Goal: Obtain resource: Obtain resource

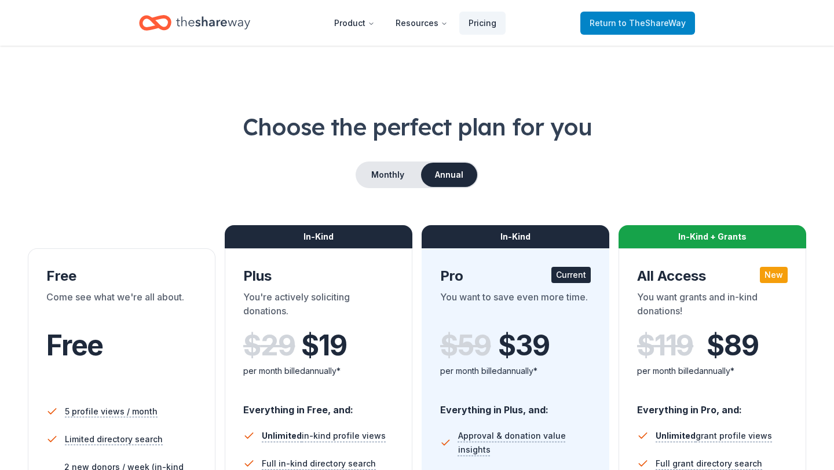
click at [628, 23] on span "to TheShareWay" at bounding box center [651, 23] width 67 height 10
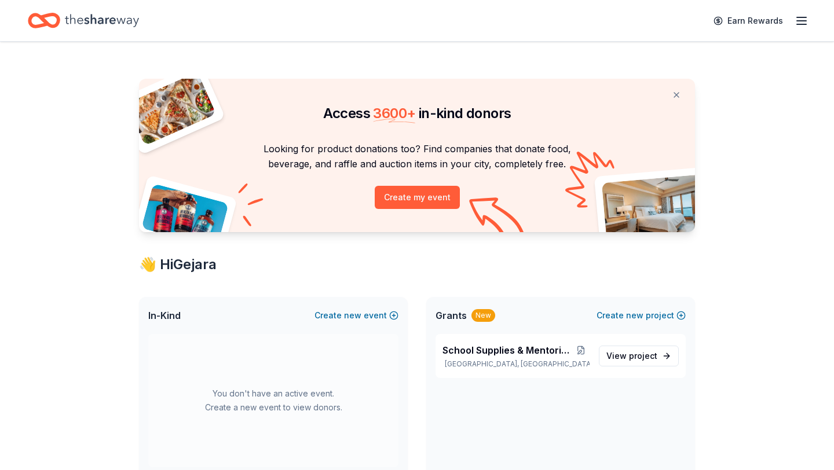
click at [804, 21] on line "button" at bounding box center [801, 21] width 9 height 0
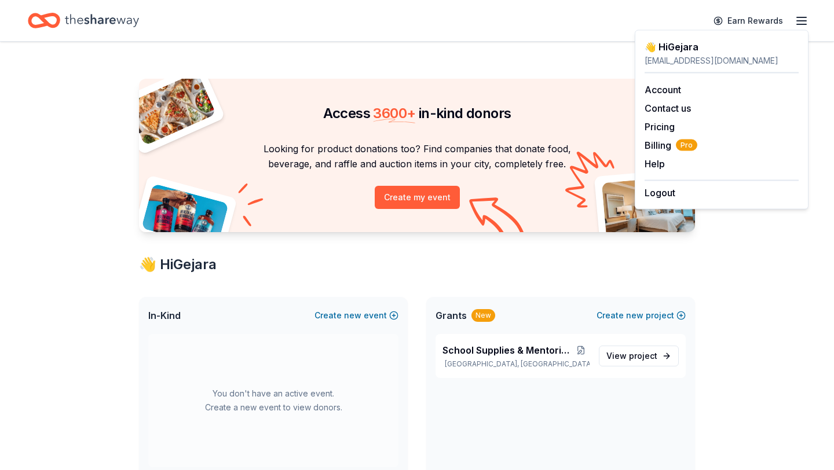
click at [517, 46] on div "Access 3600 + in-kind donors Looking for product donations too? Find companies …" at bounding box center [416, 457] width 593 height 830
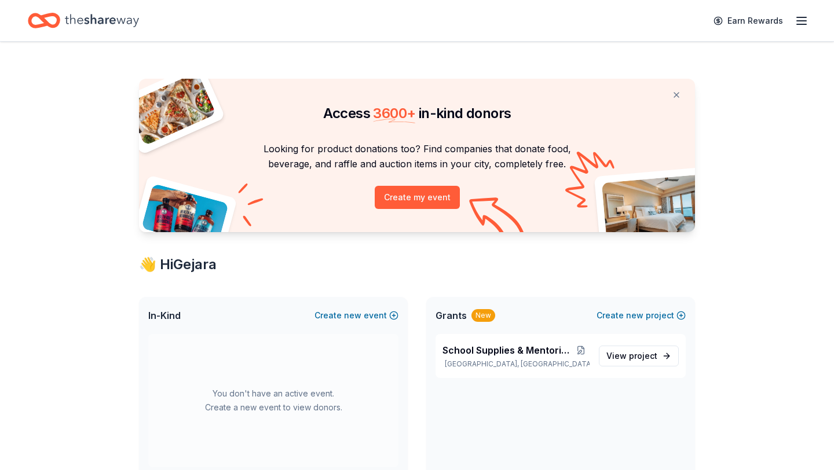
click at [807, 25] on icon "button" at bounding box center [801, 21] width 14 height 14
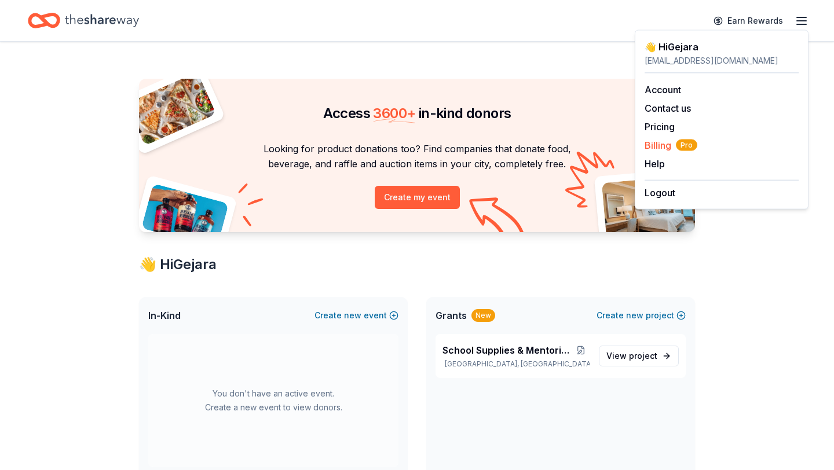
click at [657, 148] on span "Billing Pro" at bounding box center [670, 145] width 53 height 14
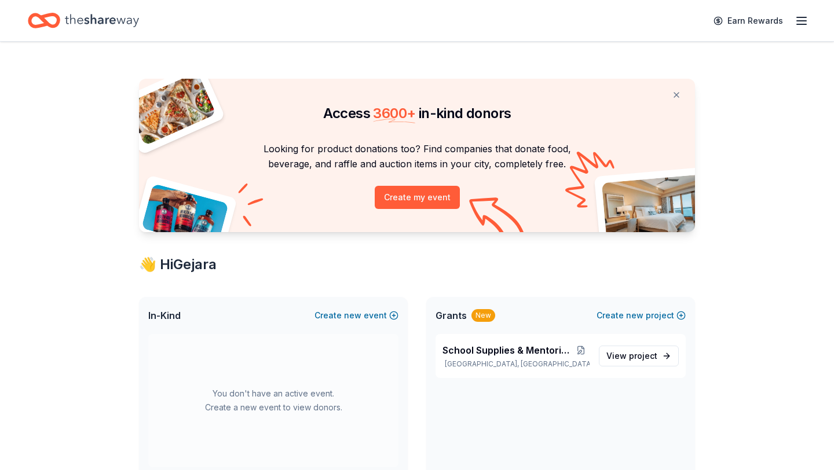
click at [800, 19] on icon "button" at bounding box center [801, 21] width 14 height 14
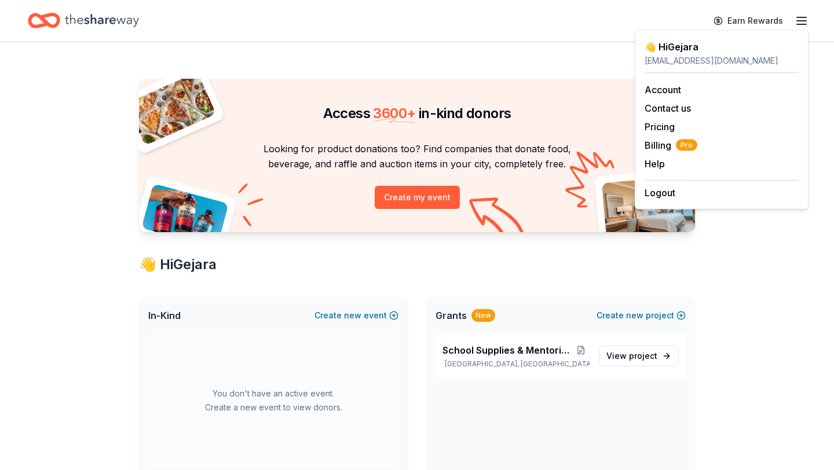
click at [94, 19] on icon "Home" at bounding box center [102, 21] width 74 height 24
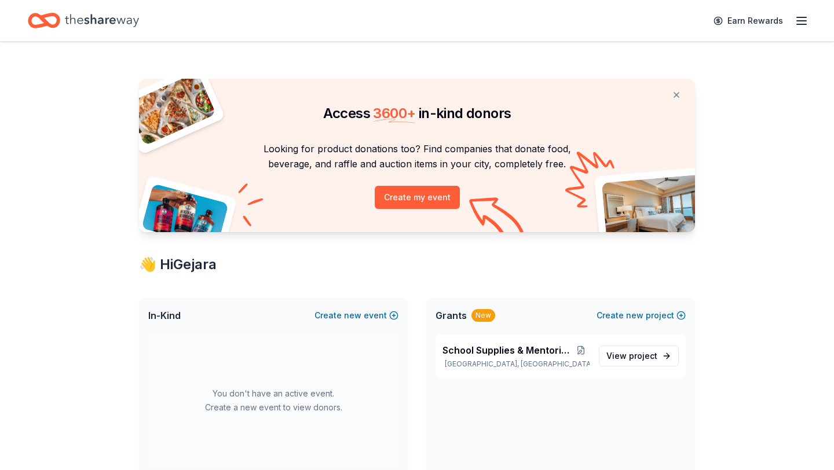
click at [104, 21] on icon "Home" at bounding box center [102, 21] width 74 height 24
click at [33, 21] on icon "Home" at bounding box center [44, 20] width 32 height 27
click at [674, 96] on button at bounding box center [676, 94] width 28 height 23
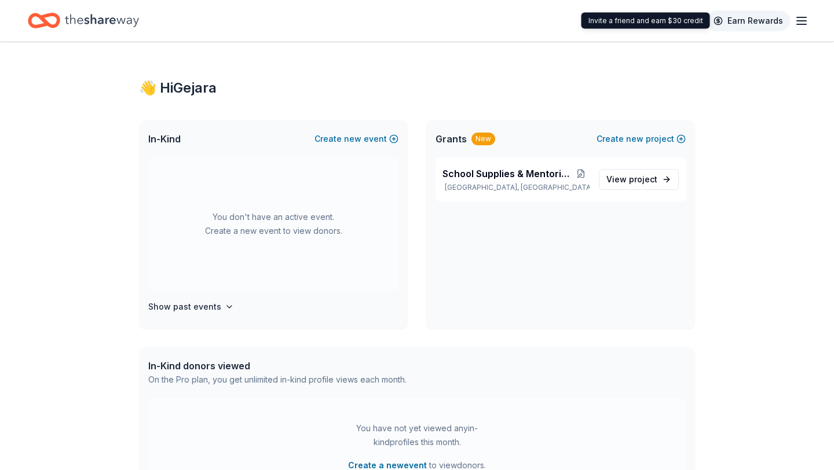
click at [748, 15] on link "Earn Rewards" at bounding box center [747, 20] width 83 height 21
click at [743, 24] on link "Earn Rewards" at bounding box center [747, 20] width 83 height 21
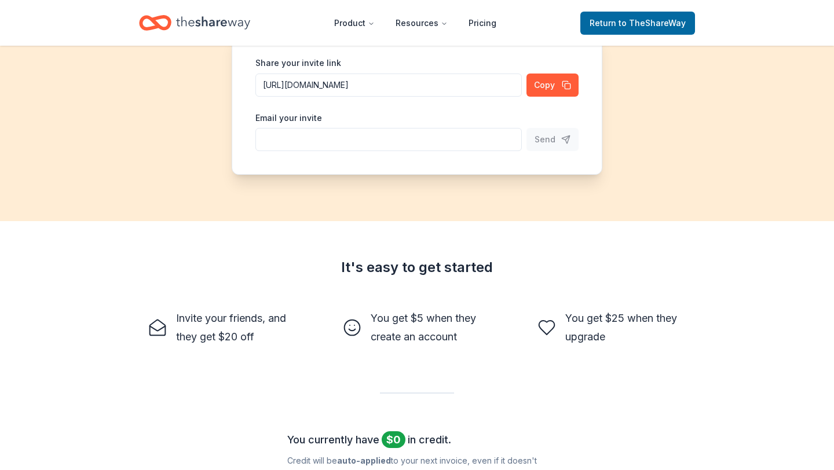
scroll to position [152, 0]
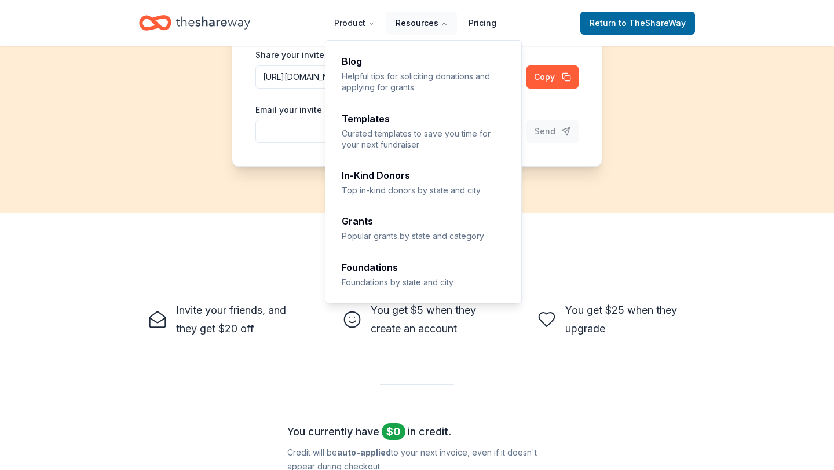
click at [420, 25] on button "Resources" at bounding box center [421, 23] width 71 height 23
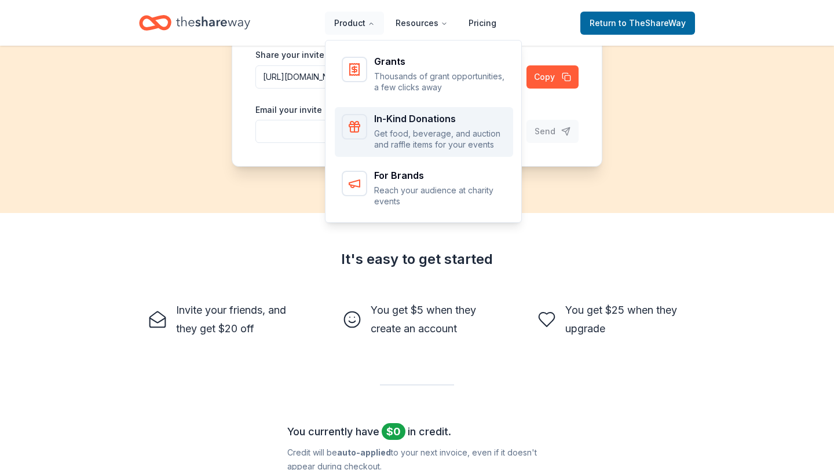
click at [419, 119] on div "In-Kind Donations" at bounding box center [440, 118] width 132 height 9
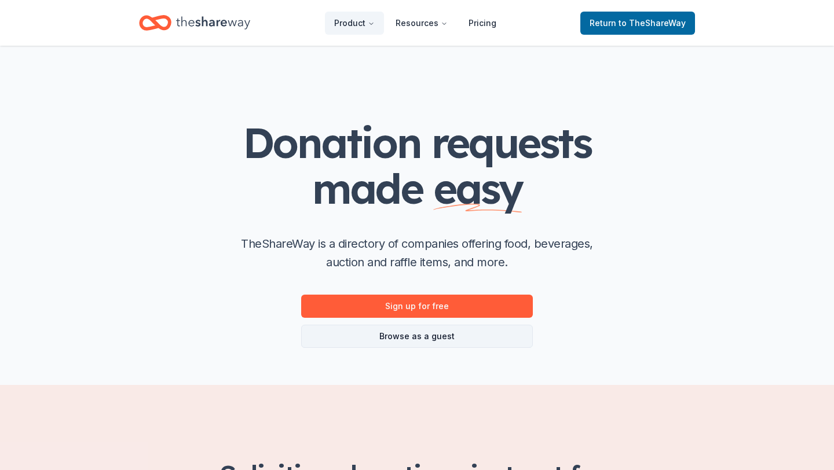
click at [421, 334] on link "Browse as a guest" at bounding box center [417, 336] width 232 height 23
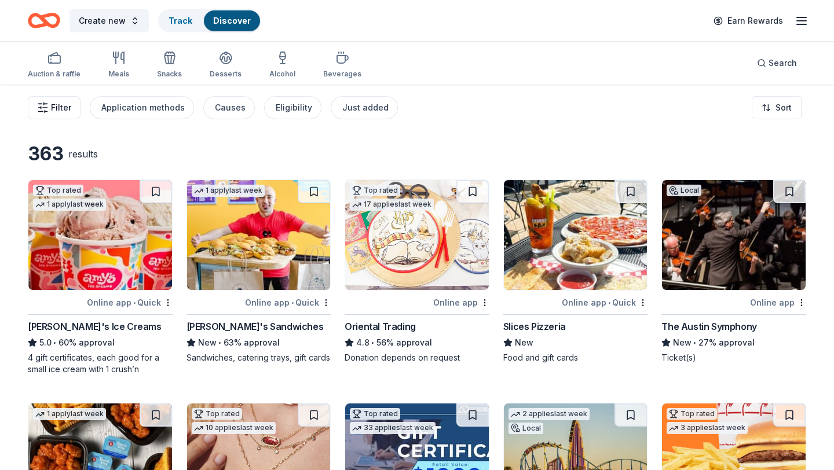
click at [56, 111] on span "Filter" at bounding box center [61, 108] width 20 height 14
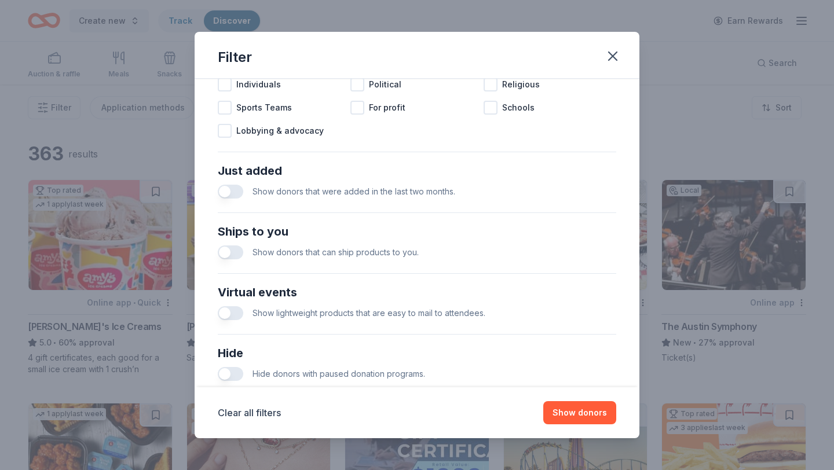
scroll to position [455, 0]
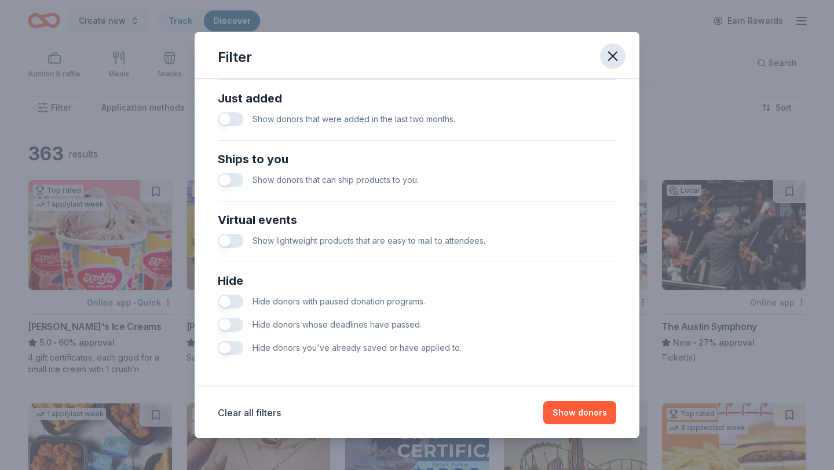
click at [614, 58] on icon "button" at bounding box center [613, 56] width 8 height 8
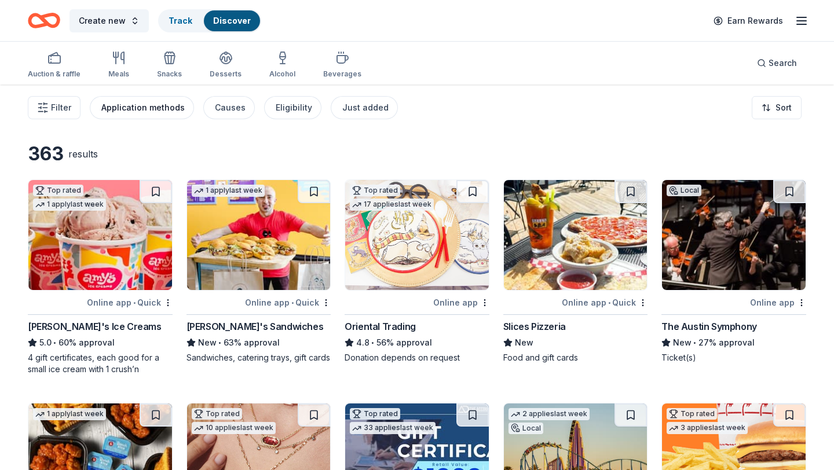
click at [155, 105] on div "Application methods" at bounding box center [142, 108] width 83 height 14
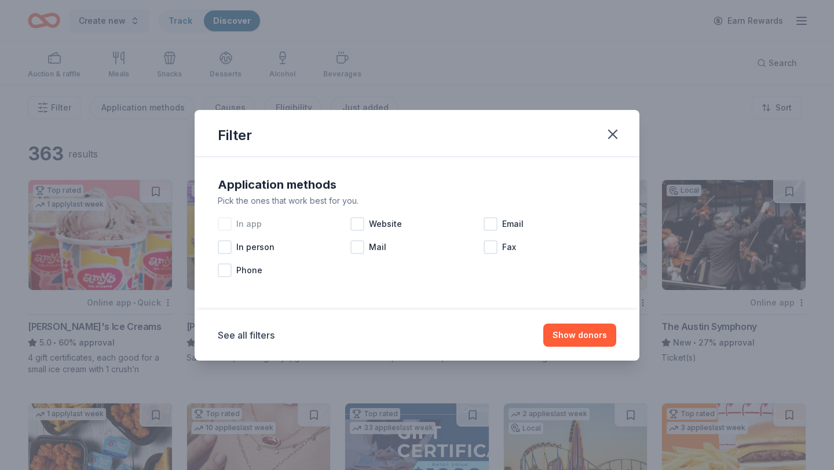
click at [221, 220] on div at bounding box center [225, 224] width 14 height 14
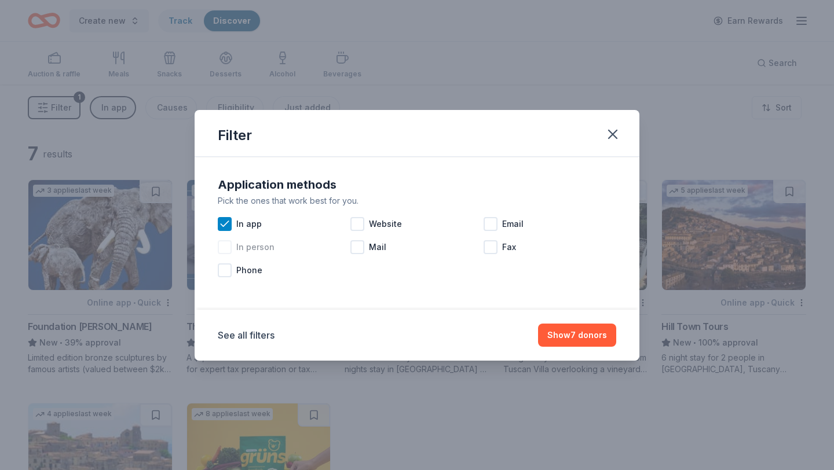
click at [225, 249] on div at bounding box center [225, 247] width 14 height 14
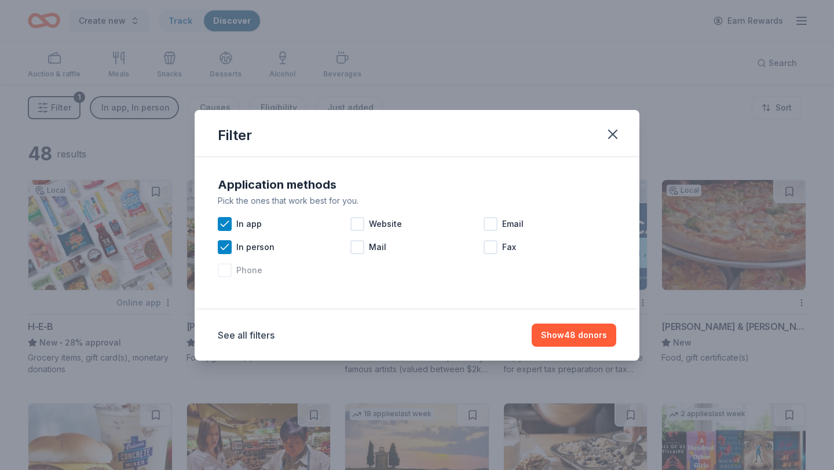
click at [225, 270] on div at bounding box center [225, 270] width 14 height 14
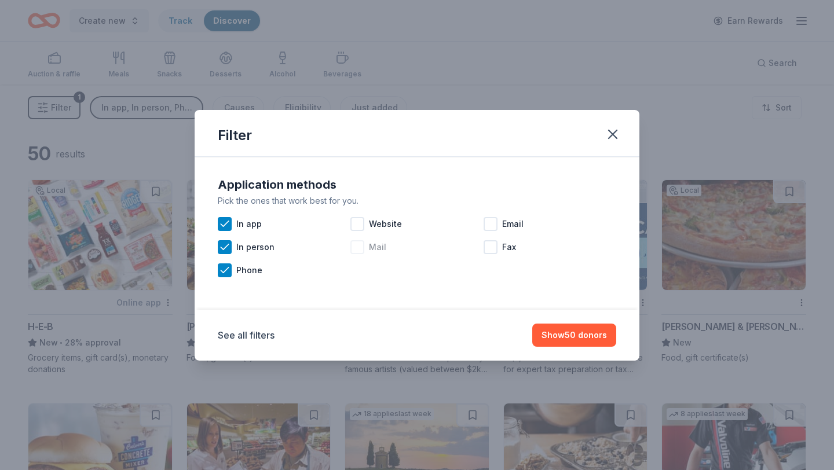
click at [362, 250] on div at bounding box center [357, 247] width 14 height 14
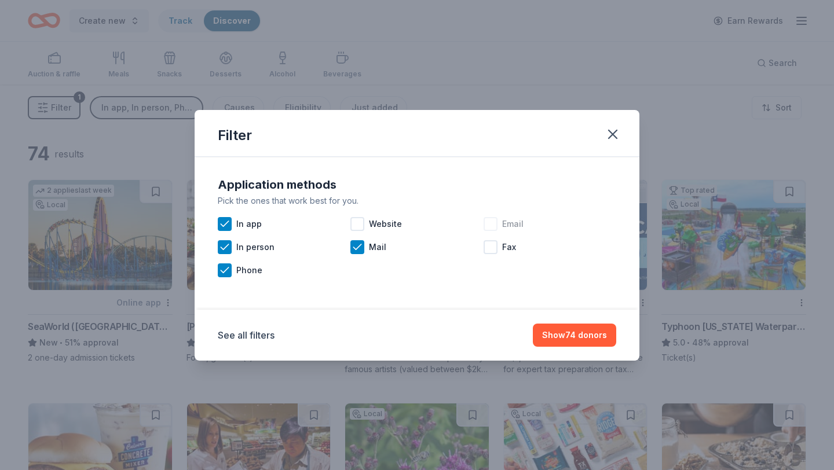
click at [490, 222] on div at bounding box center [491, 224] width 14 height 14
click at [563, 336] on button "Show 116 donors" at bounding box center [573, 335] width 86 height 23
